Goal: Task Accomplishment & Management: Use online tool/utility

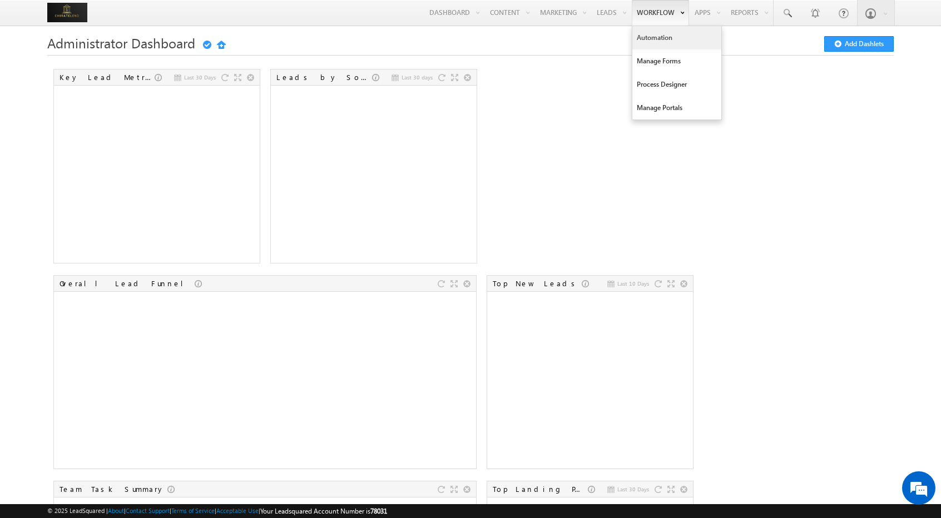
click at [685, 38] on link "Automation" at bounding box center [676, 37] width 89 height 23
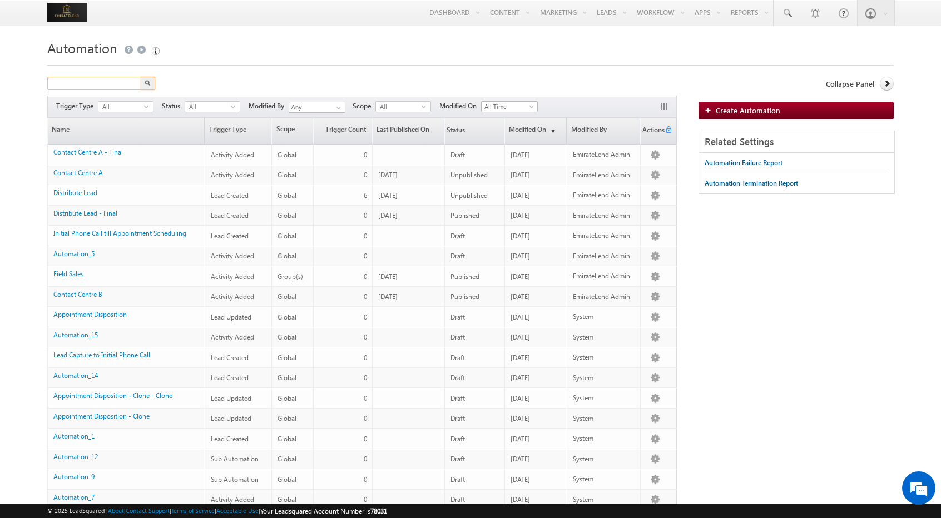
click at [118, 83] on input "text" at bounding box center [94, 83] width 95 height 13
type input "Stage Update"
click at [760, 111] on span "Create Automation" at bounding box center [747, 110] width 64 height 9
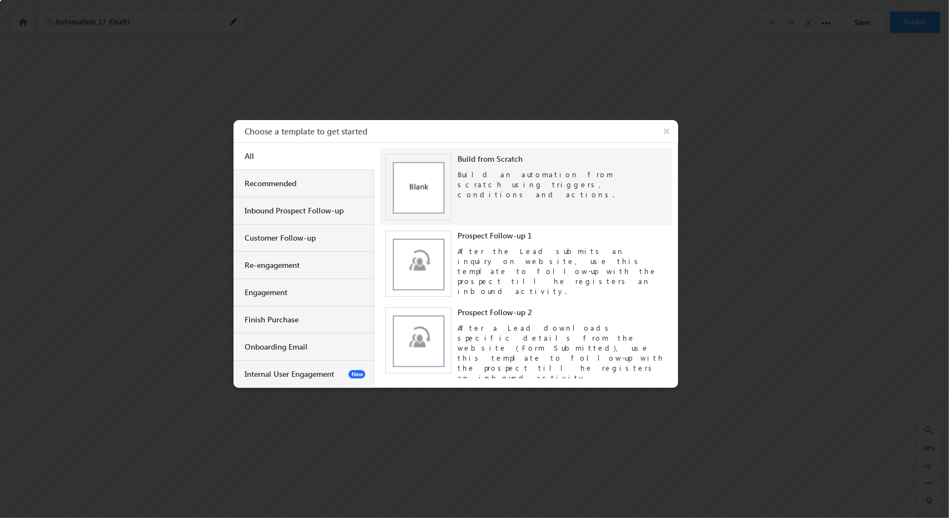
click at [546, 176] on div "Build an automation from scratch using triggers, conditions and actions." at bounding box center [563, 182] width 210 height 36
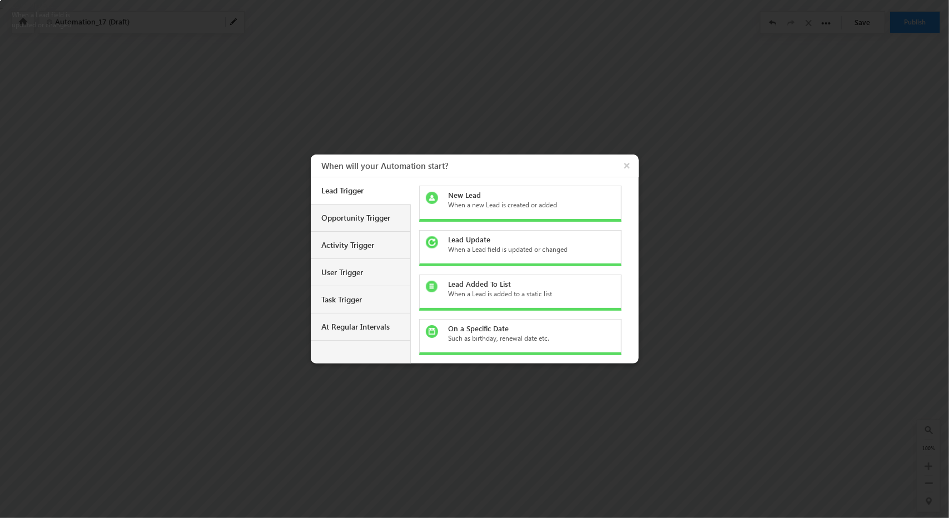
click at [521, 241] on div "Lead Update" at bounding box center [526, 240] width 157 height 10
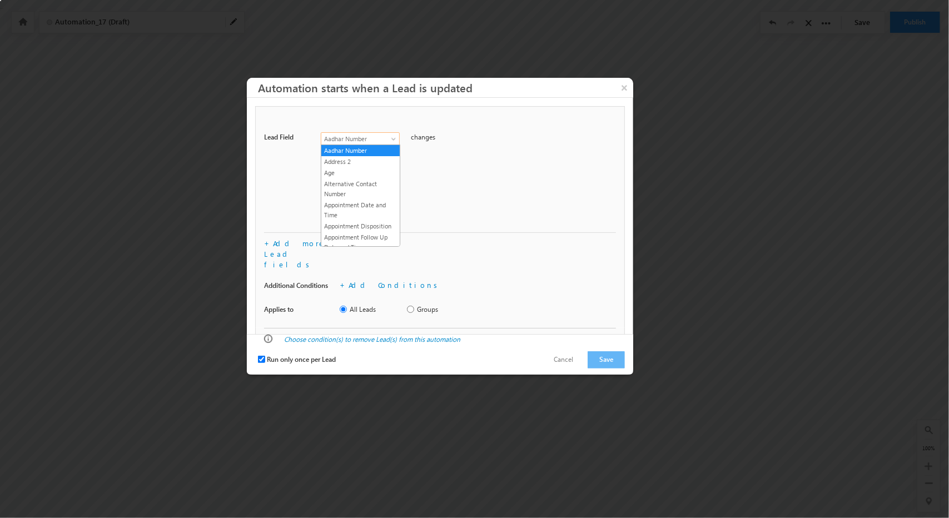
click at [390, 139] on span at bounding box center [394, 141] width 9 height 9
click at [457, 210] on div "Lead Field Aadhar Number Address 2 Age Alternative Contact Number Appointment D…" at bounding box center [440, 180] width 352 height 106
click at [571, 352] on button "Cancel" at bounding box center [564, 360] width 42 height 16
click at [622, 91] on button "×" at bounding box center [624, 87] width 18 height 19
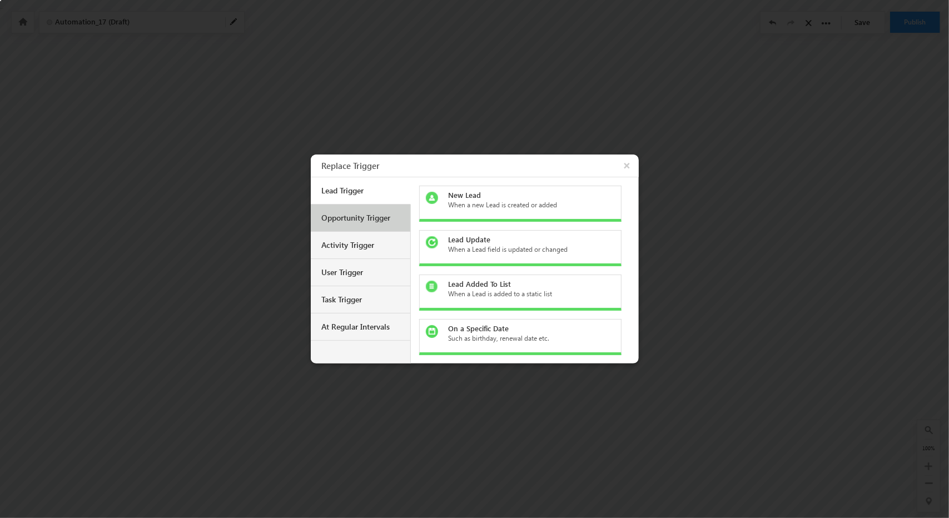
click at [374, 213] on div "Opportunity Trigger" at bounding box center [362, 218] width 80 height 10
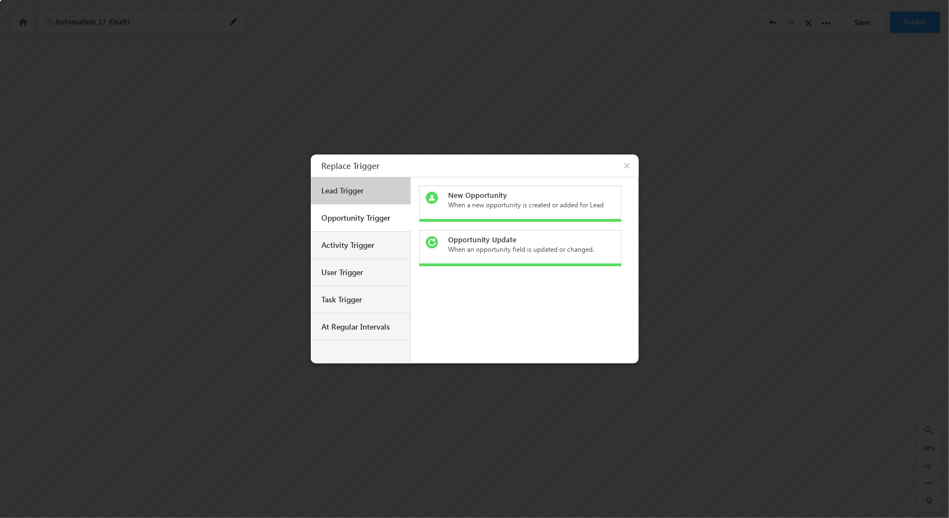
click at [349, 181] on div "Lead Trigger" at bounding box center [361, 190] width 100 height 27
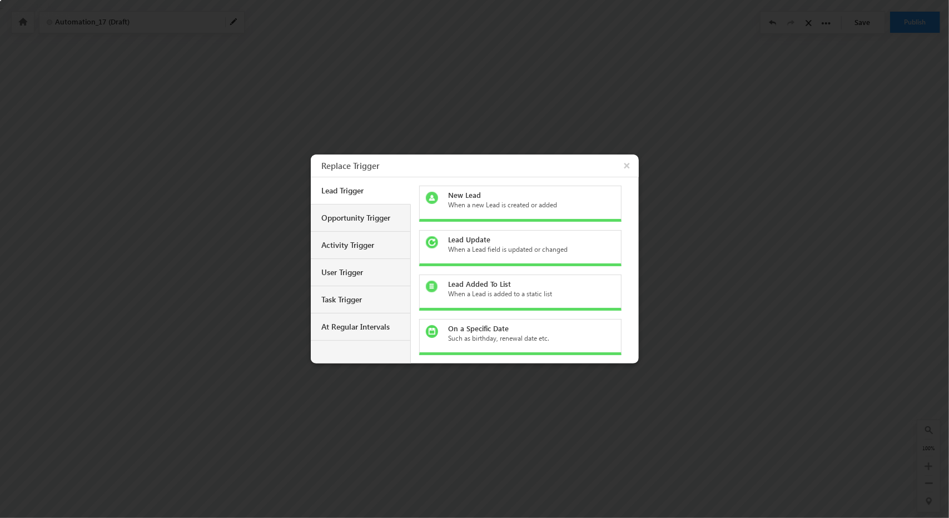
click at [501, 242] on div "Lead Update" at bounding box center [526, 240] width 157 height 10
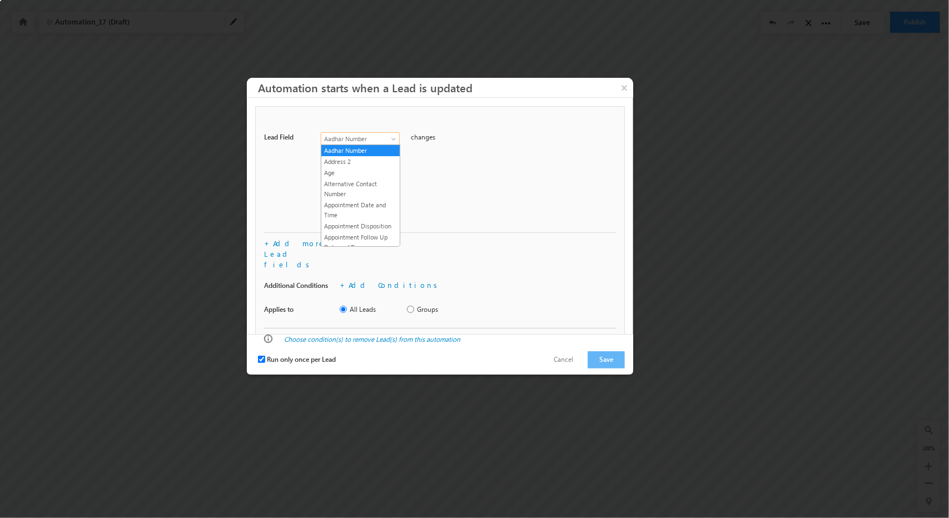
click at [387, 140] on span "Aadhar Number" at bounding box center [357, 139] width 72 height 10
click at [475, 164] on div "Lead Field Aadhar Number Address 2 Age Alternative Contact Number Appointment D…" at bounding box center [440, 180] width 352 height 106
click at [379, 280] on link "Add Conditions" at bounding box center [395, 284] width 93 height 9
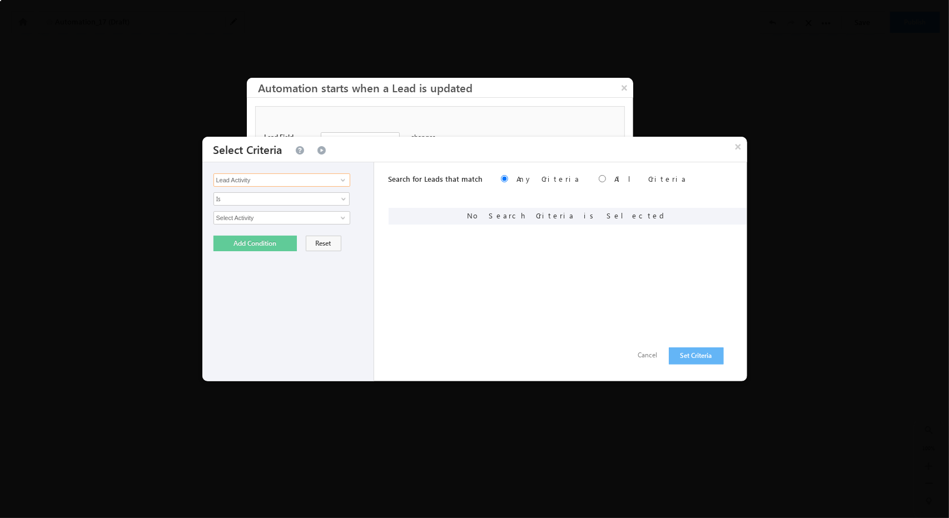
click at [320, 185] on input "Lead Activity" at bounding box center [281, 179] width 137 height 13
click at [340, 183] on span at bounding box center [343, 180] width 9 height 9
click at [365, 182] on div "Lead Activity Task Sales Group Prospect Id Aadhar Number Address 2 Age Alternat…" at bounding box center [288, 271] width 172 height 219
click at [342, 197] on span at bounding box center [344, 201] width 9 height 9
click at [308, 213] on link "Is" at bounding box center [282, 211] width 136 height 10
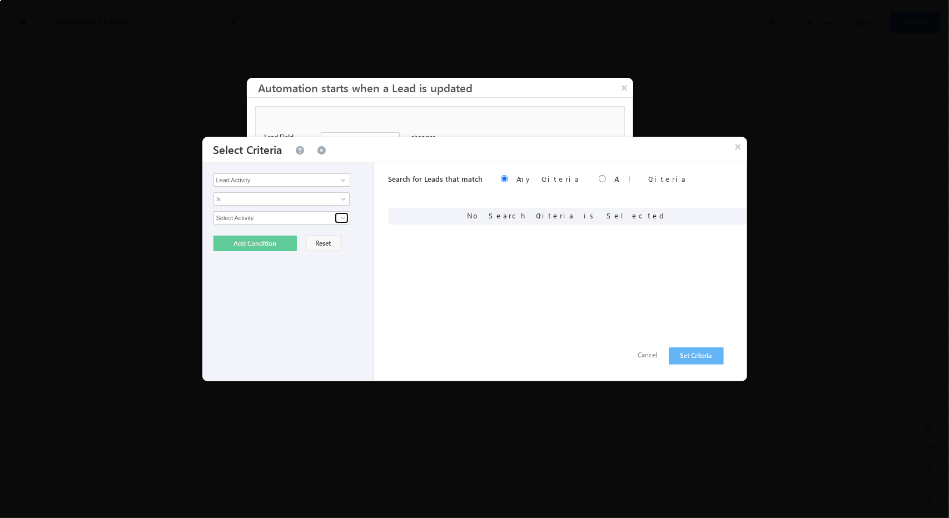
click at [345, 220] on span at bounding box center [343, 217] width 9 height 9
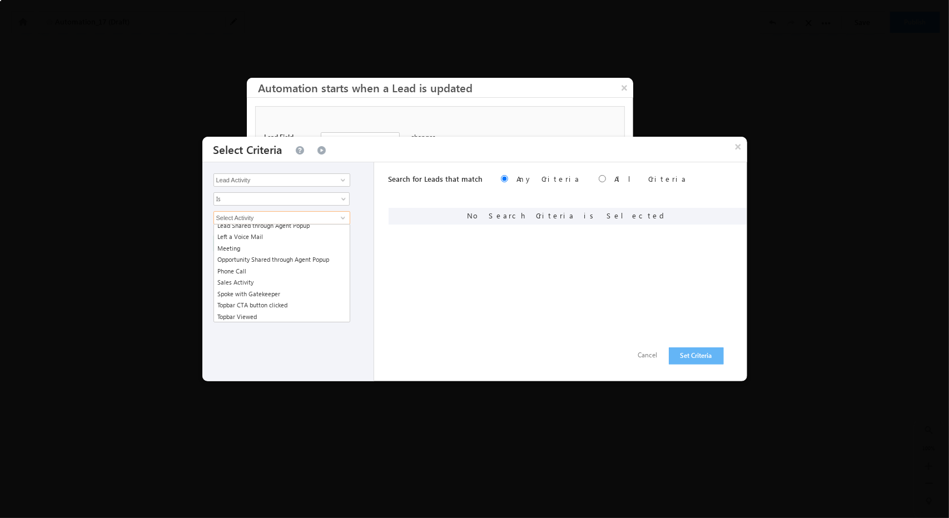
scroll to position [742, 0]
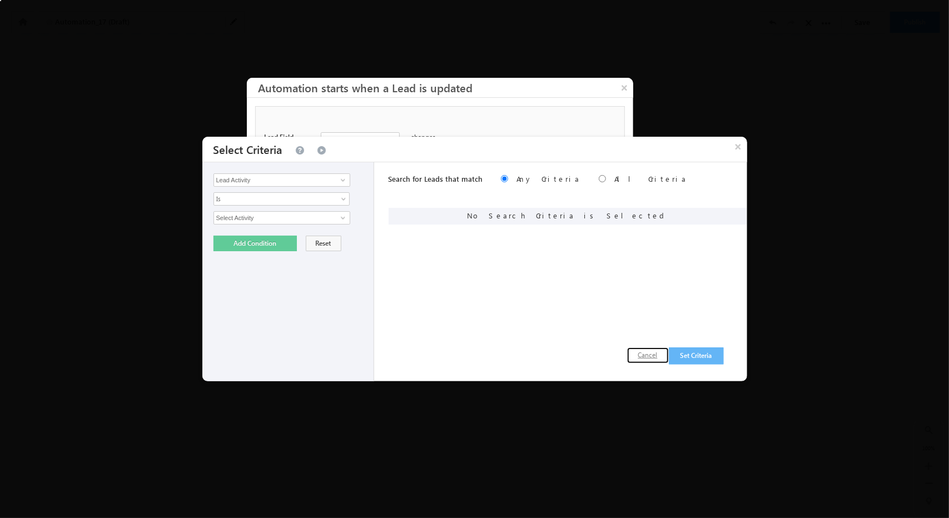
click at [640, 355] on button "Cancel" at bounding box center [648, 355] width 42 height 16
